Goal: Communication & Community: Ask a question

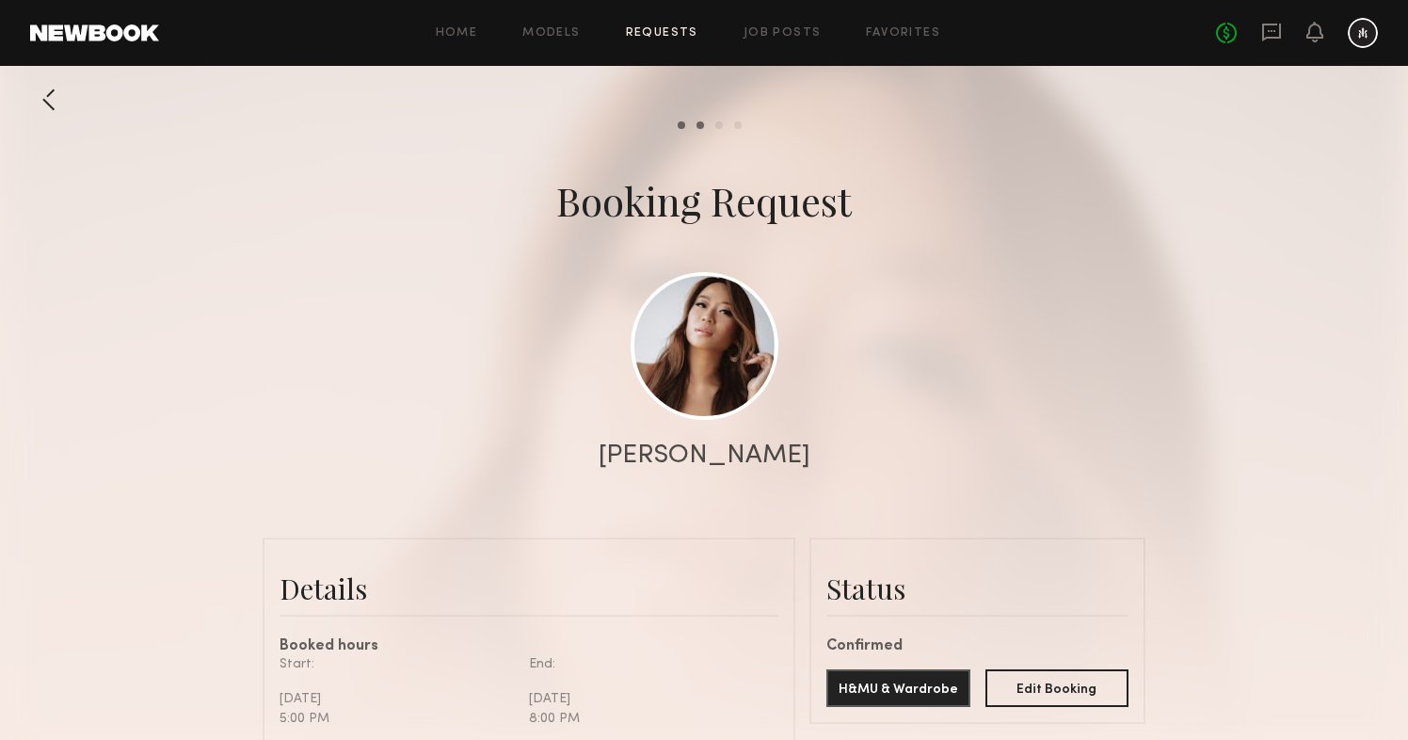
scroll to position [1652, 0]
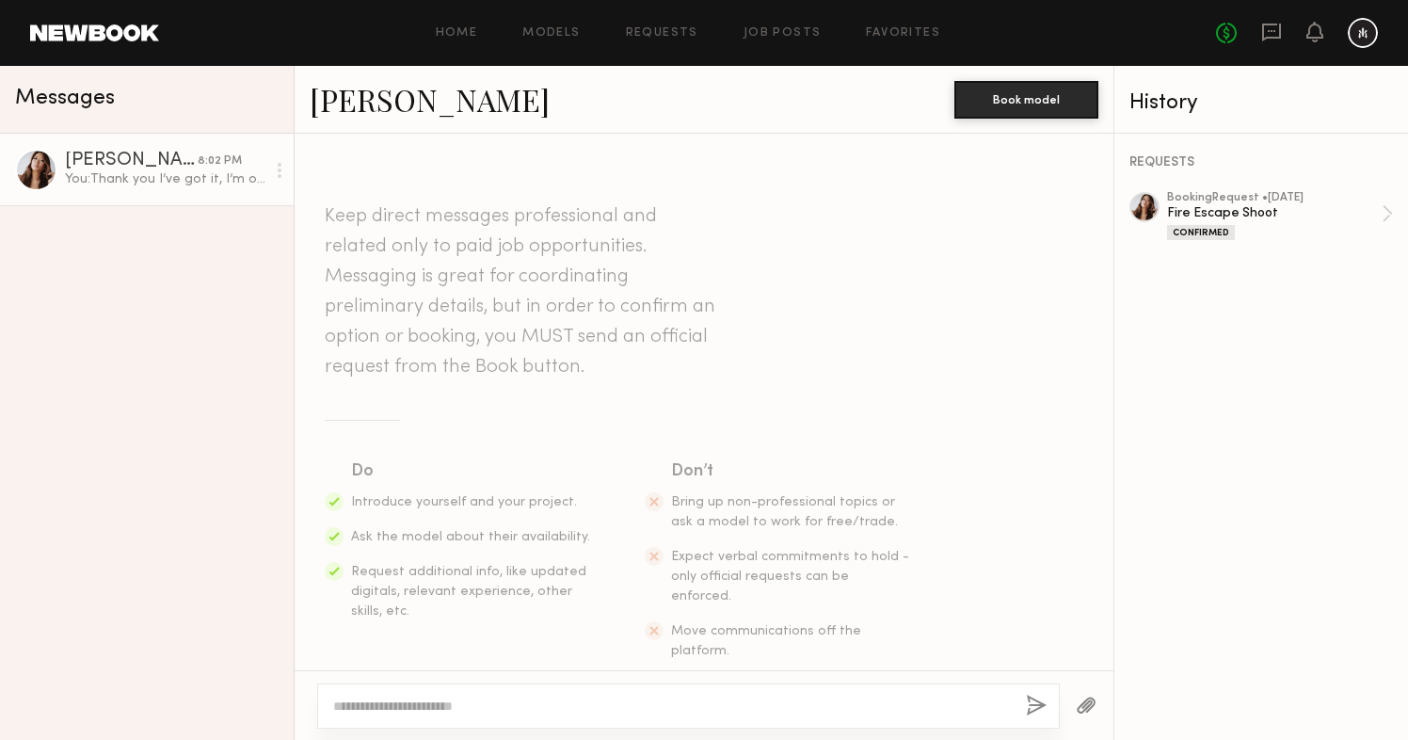
scroll to position [3963, 0]
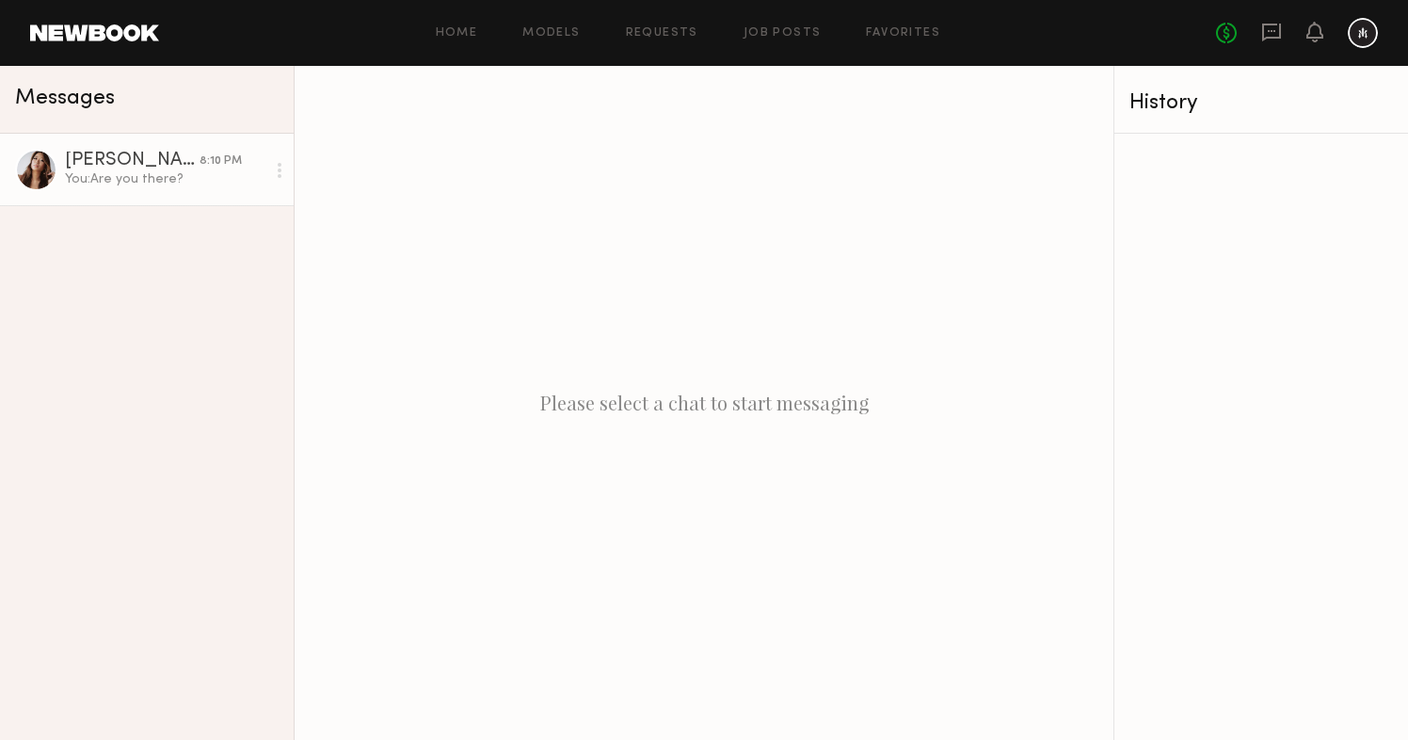
click at [133, 177] on div "You: Are you there?" at bounding box center [165, 179] width 200 height 18
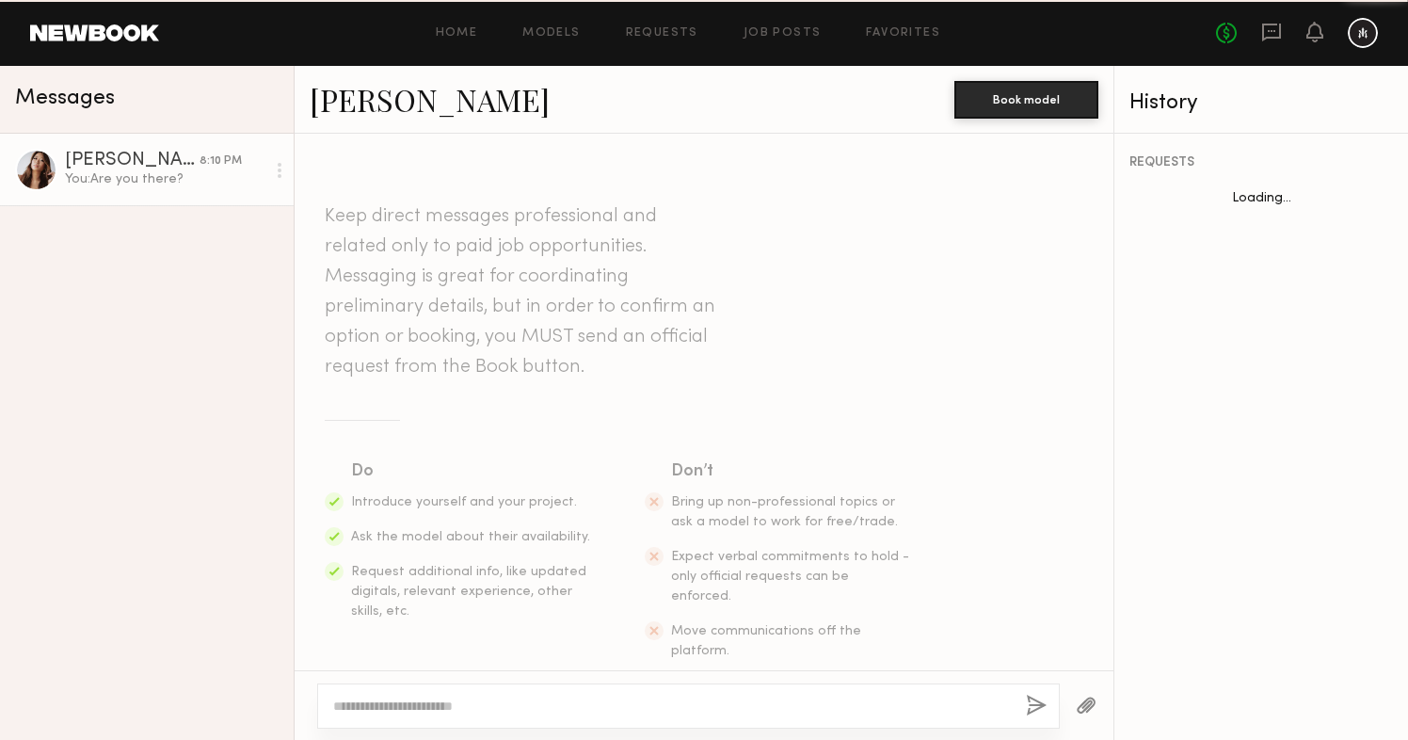
scroll to position [3911, 0]
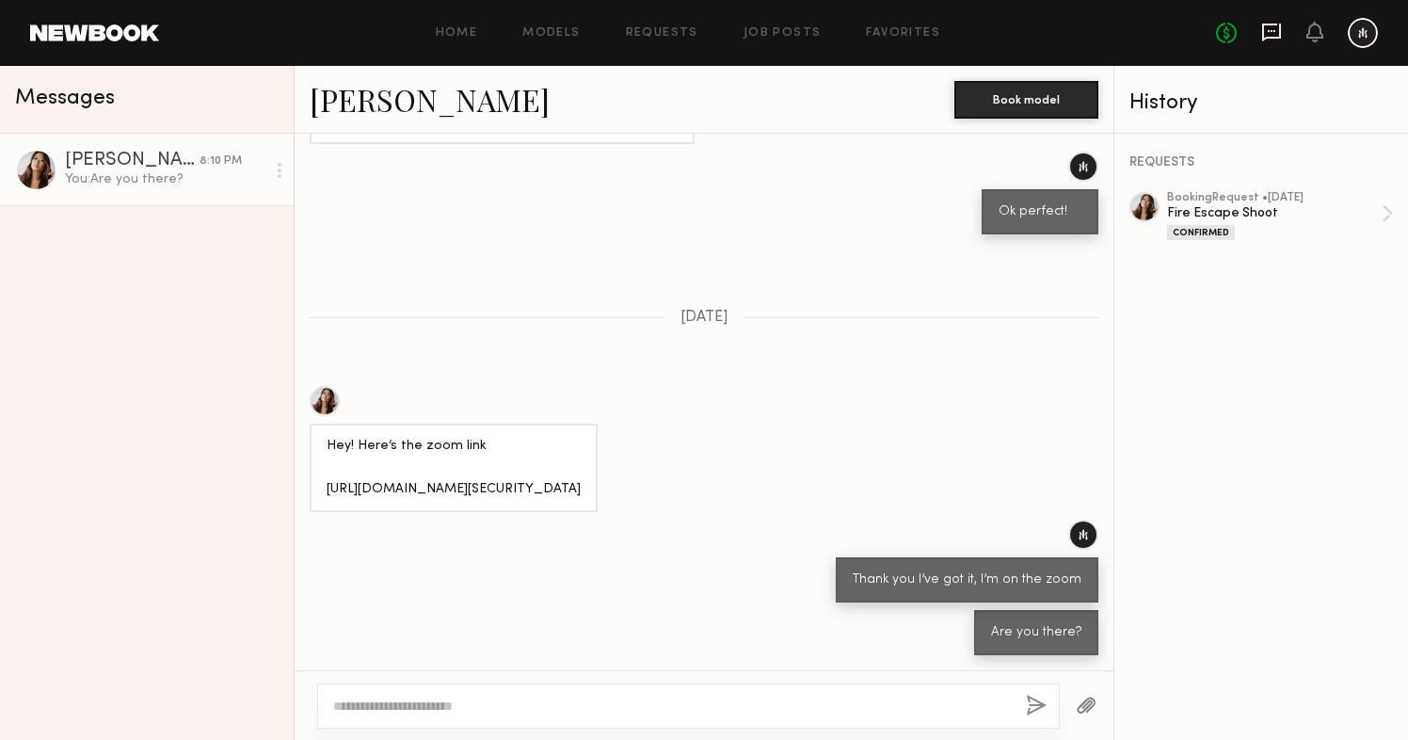
click at [1270, 31] on icon at bounding box center [1271, 31] width 8 height 2
